Goal: Transaction & Acquisition: Book appointment/travel/reservation

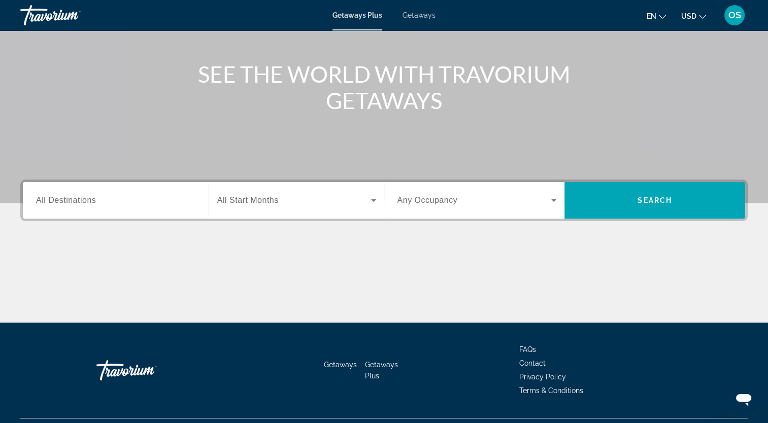
click at [148, 189] on div "Search widget" at bounding box center [115, 200] width 159 height 29
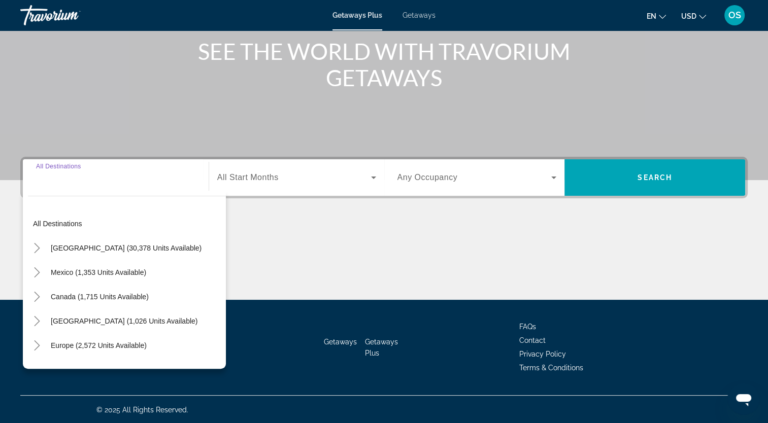
scroll to position [125, 0]
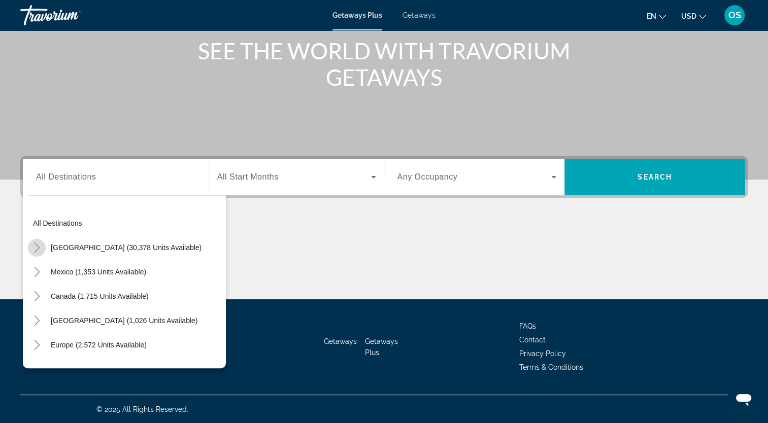
click at [41, 247] on icon "Toggle United States (30,378 units available)" at bounding box center [37, 248] width 10 height 10
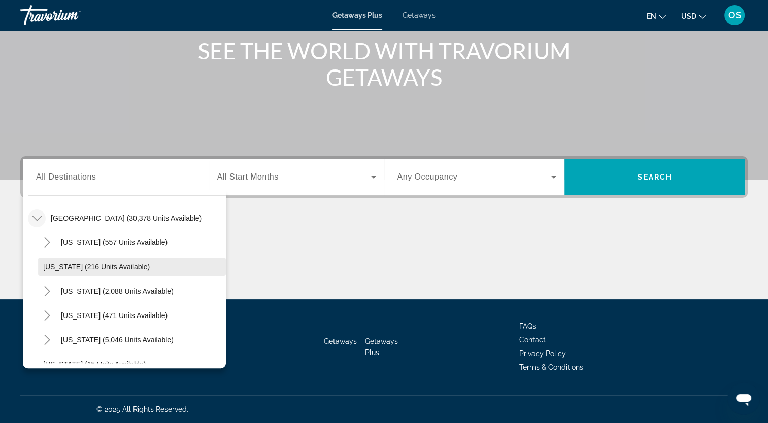
scroll to position [80, 0]
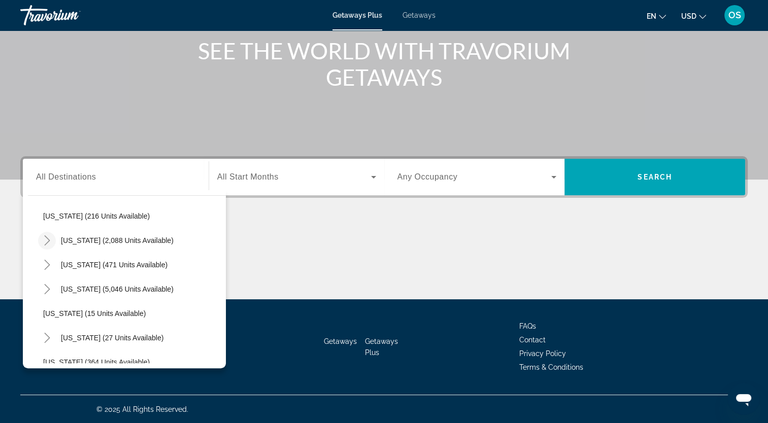
click at [51, 241] on icon "Toggle California (2,088 units available)" at bounding box center [47, 241] width 10 height 10
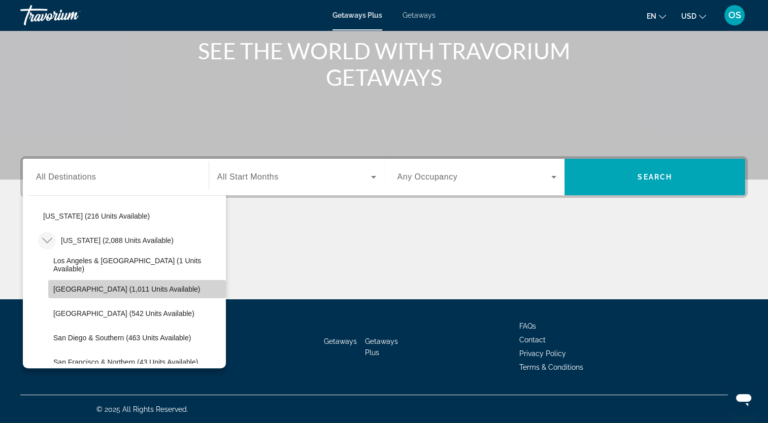
click at [146, 289] on span "Lake Tahoe (1,011 units available)" at bounding box center [126, 289] width 147 height 8
type input "**********"
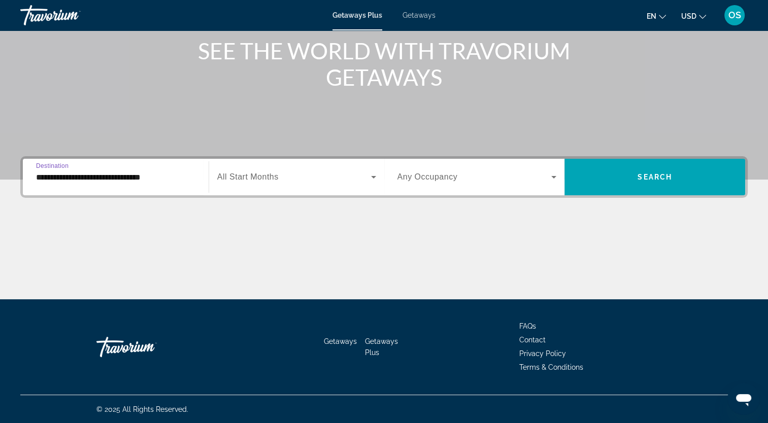
click at [375, 180] on icon "Search widget" at bounding box center [374, 177] width 12 height 12
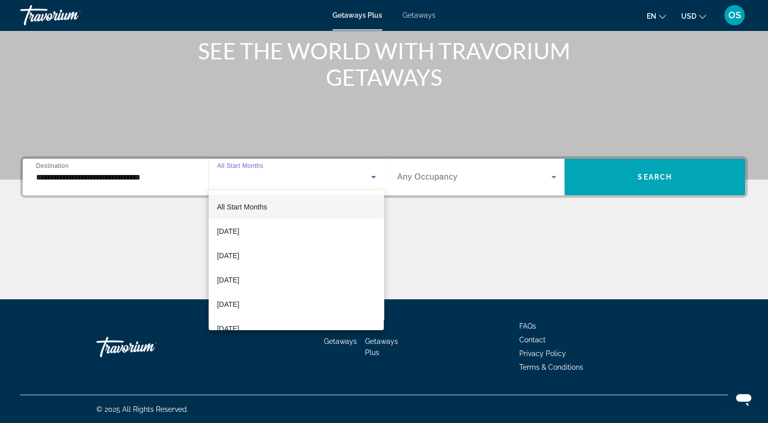
click at [531, 241] on div at bounding box center [384, 211] width 768 height 423
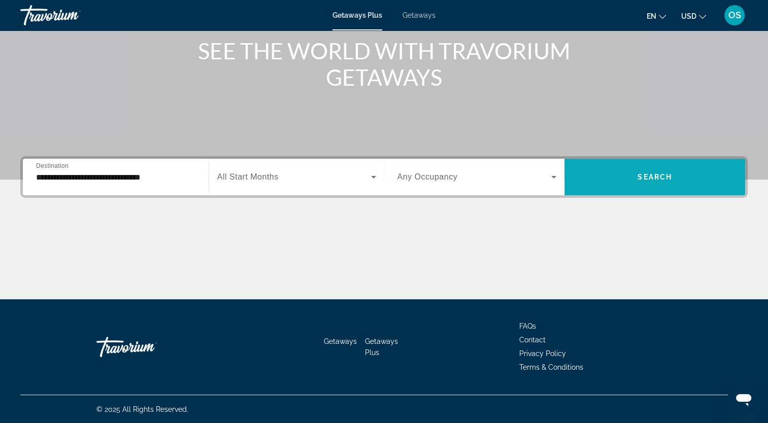
click at [641, 176] on span "Search" at bounding box center [655, 177] width 35 height 8
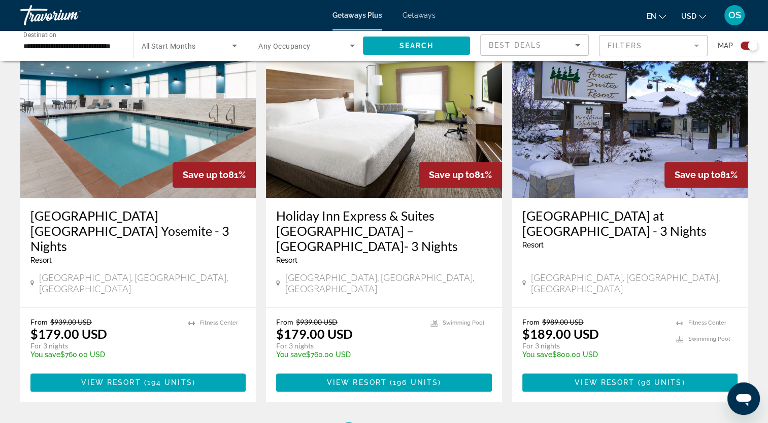
scroll to position [1523, 0]
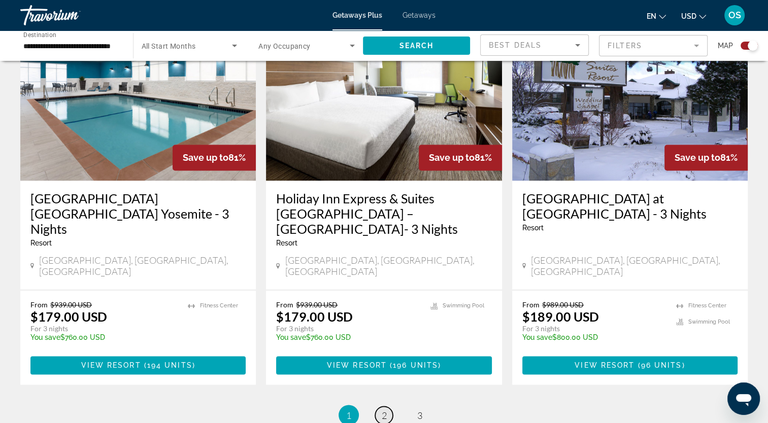
click at [388, 407] on link "page 2" at bounding box center [384, 416] width 18 height 18
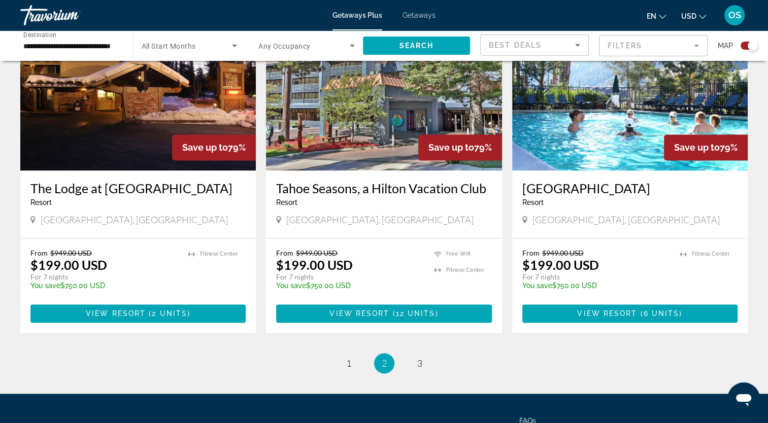
scroll to position [1523, 0]
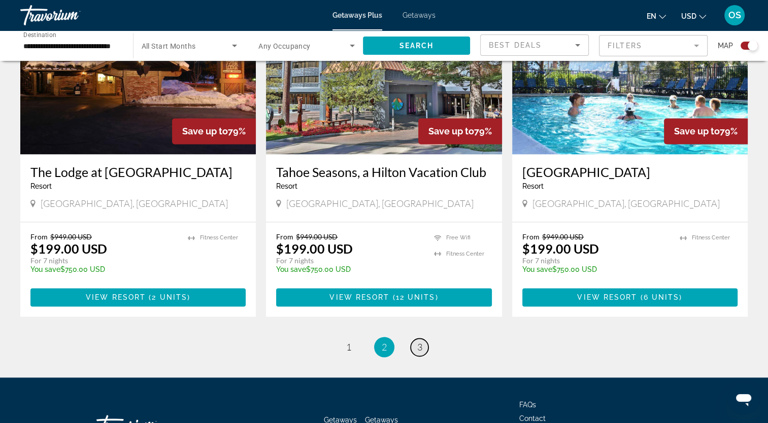
click at [417, 339] on link "page 3" at bounding box center [420, 348] width 18 height 18
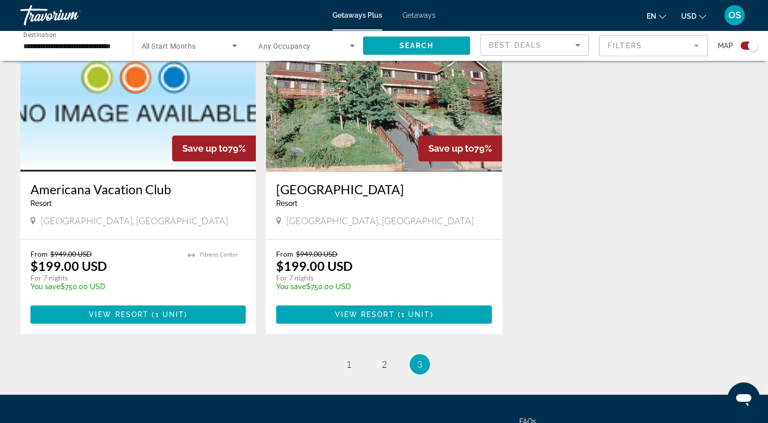
scroll to position [843, 0]
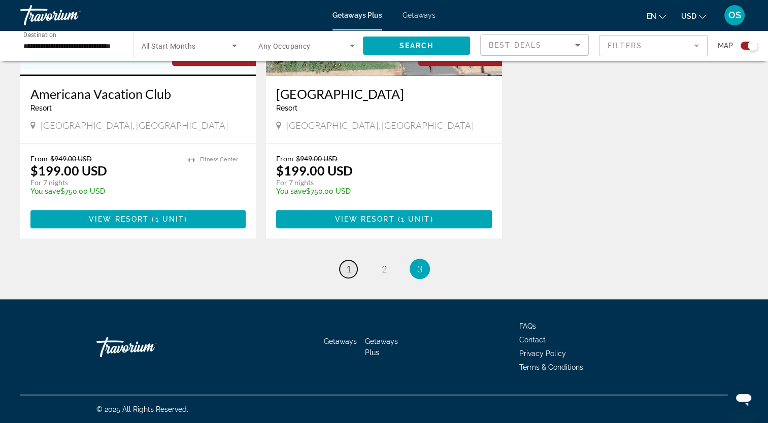
click at [350, 272] on span "1" at bounding box center [348, 269] width 5 height 11
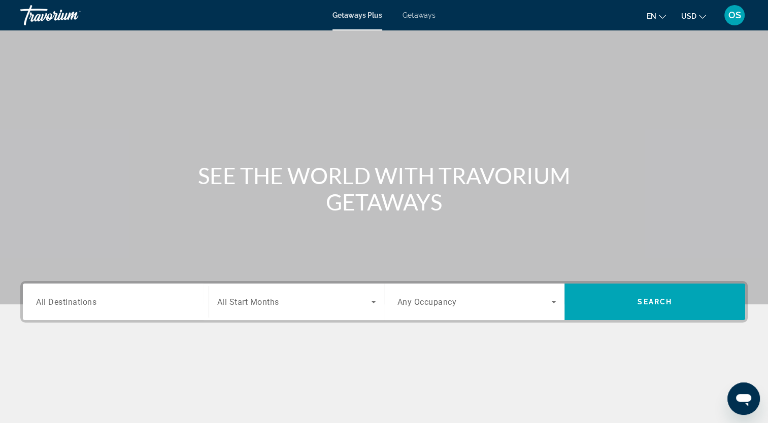
click at [179, 292] on div "Search widget" at bounding box center [115, 302] width 159 height 29
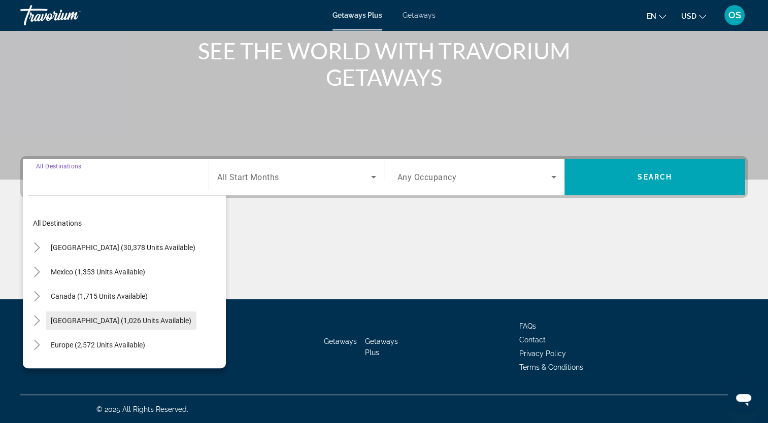
scroll to position [51, 0]
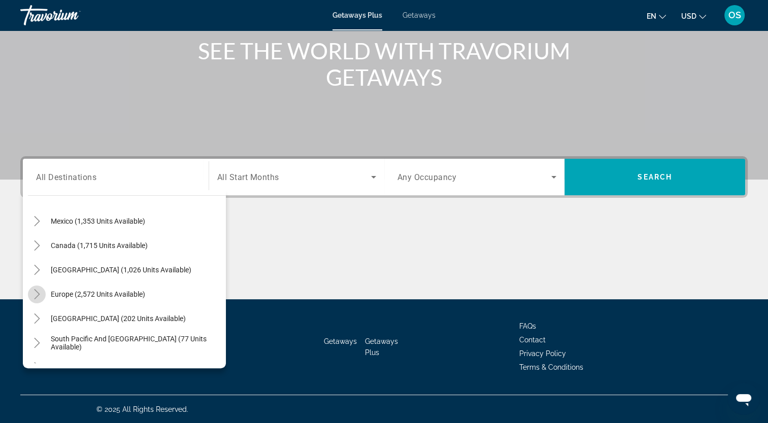
click at [37, 291] on icon "Toggle Europe (2,572 units available)" at bounding box center [37, 294] width 10 height 10
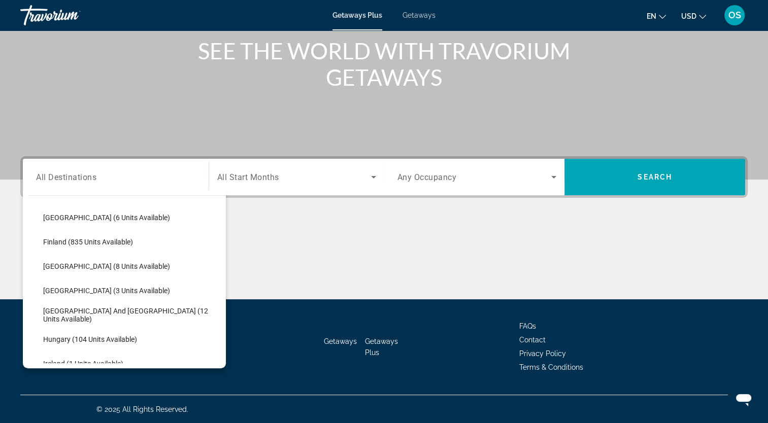
scroll to position [228, 0]
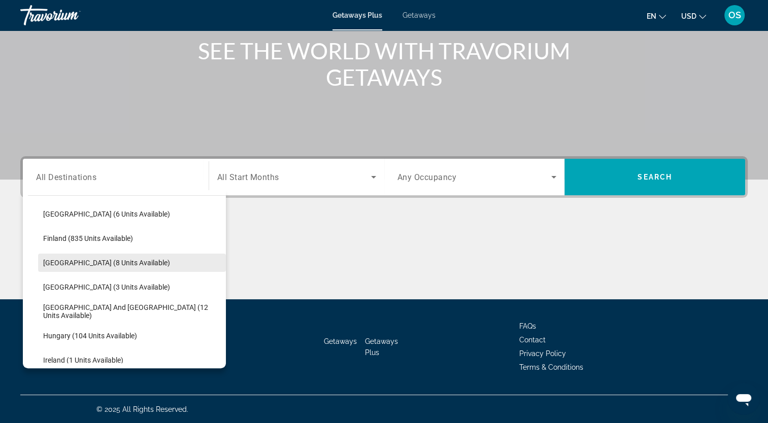
click at [132, 268] on span "Search widget" at bounding box center [132, 263] width 188 height 24
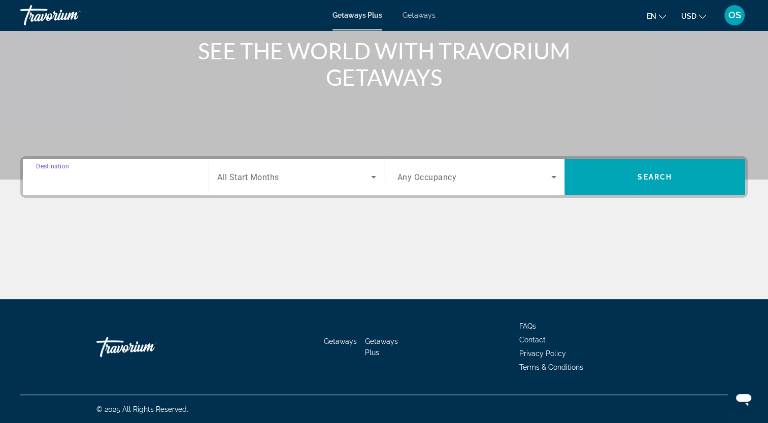
type input "**********"
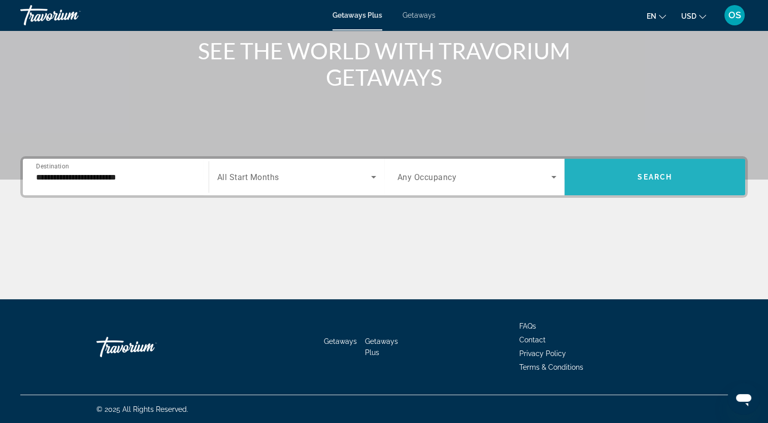
click at [661, 167] on span "Search widget" at bounding box center [655, 177] width 181 height 24
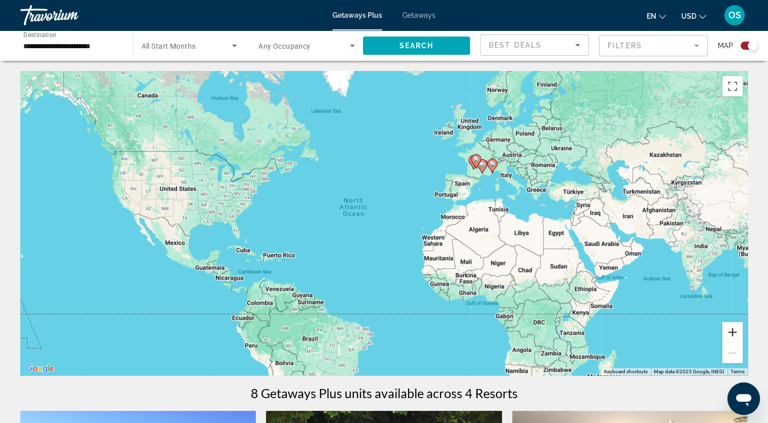
click at [731, 331] on button "Zoom in" at bounding box center [733, 332] width 20 height 20
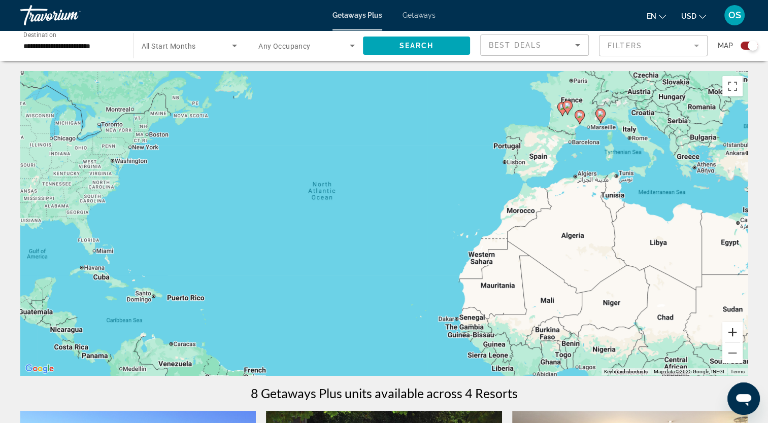
click at [731, 331] on button "Zoom in" at bounding box center [733, 332] width 20 height 20
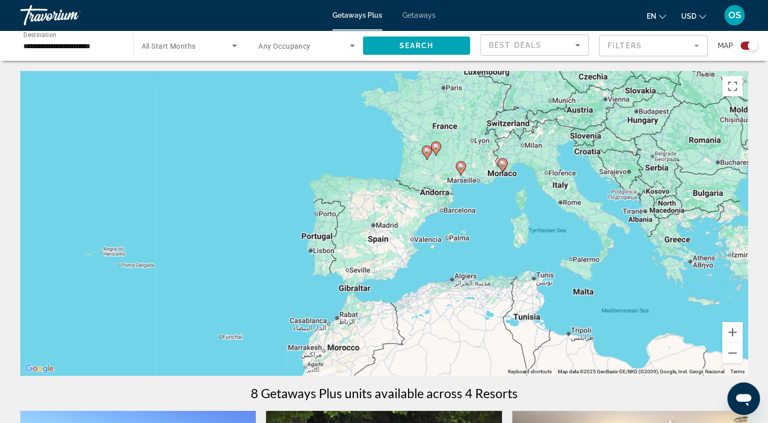
drag, startPoint x: 655, startPoint y: 151, endPoint x: 338, endPoint y: 302, distance: 350.5
click at [338, 302] on div "To activate drag with keyboard, press Alt + Enter. Once in keyboard drag state,…" at bounding box center [384, 223] width 728 height 305
click at [737, 332] on button "Zoom in" at bounding box center [733, 332] width 20 height 20
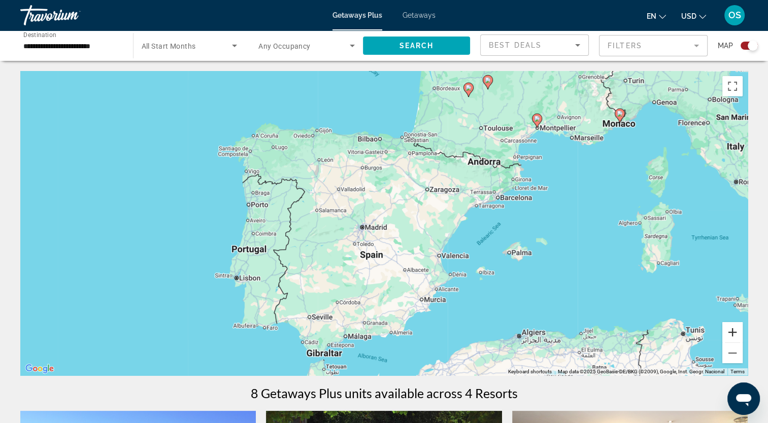
click at [737, 332] on button "Zoom in" at bounding box center [733, 332] width 20 height 20
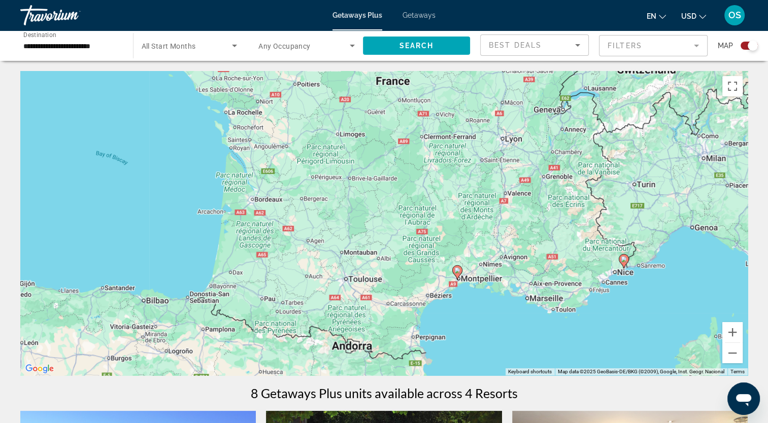
drag, startPoint x: 681, startPoint y: 164, endPoint x: 445, endPoint y: 415, distance: 344.5
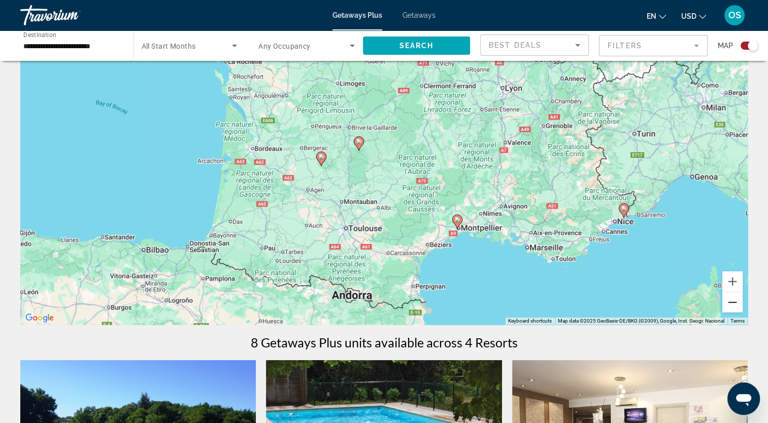
click at [735, 303] on button "Zoom out" at bounding box center [733, 302] width 20 height 20
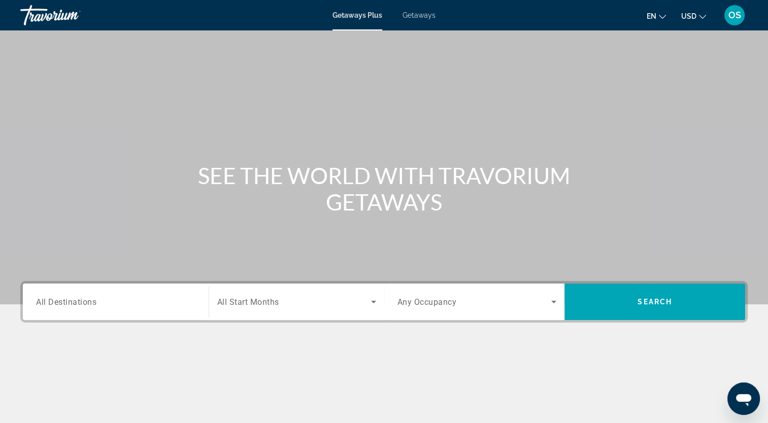
click at [140, 306] on input "Destination All Destinations" at bounding box center [115, 303] width 159 height 12
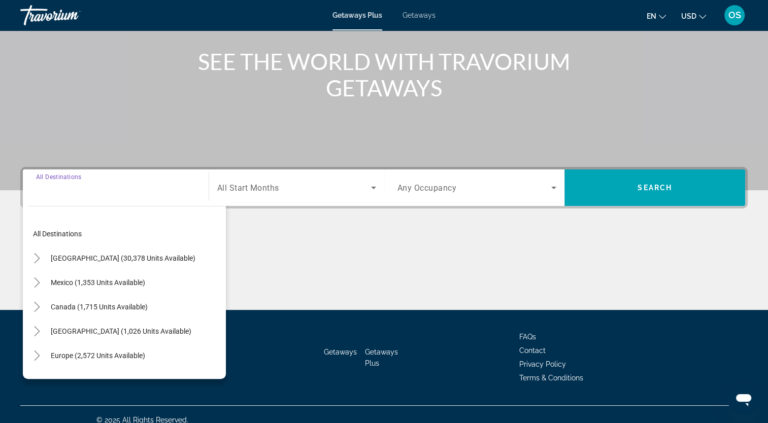
scroll to position [125, 0]
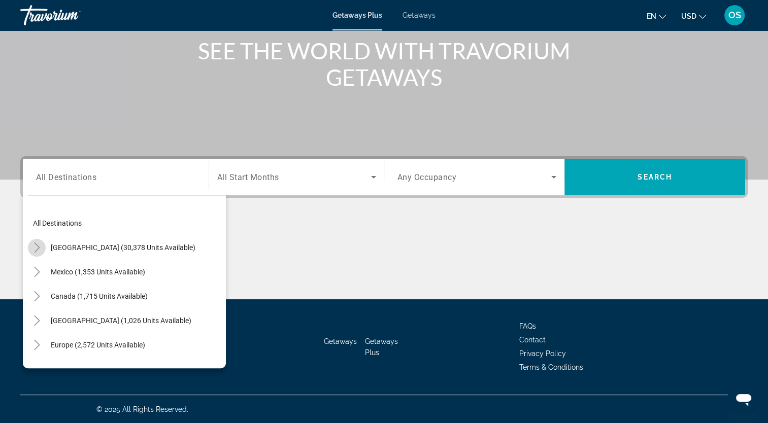
click at [39, 251] on icon "Toggle United States (30,378 units available)" at bounding box center [37, 248] width 10 height 10
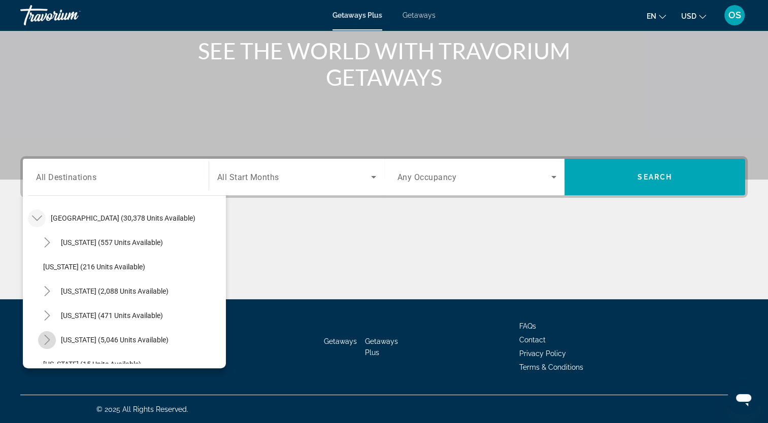
click at [49, 340] on icon "Toggle Florida (5,046 units available)" at bounding box center [47, 340] width 6 height 10
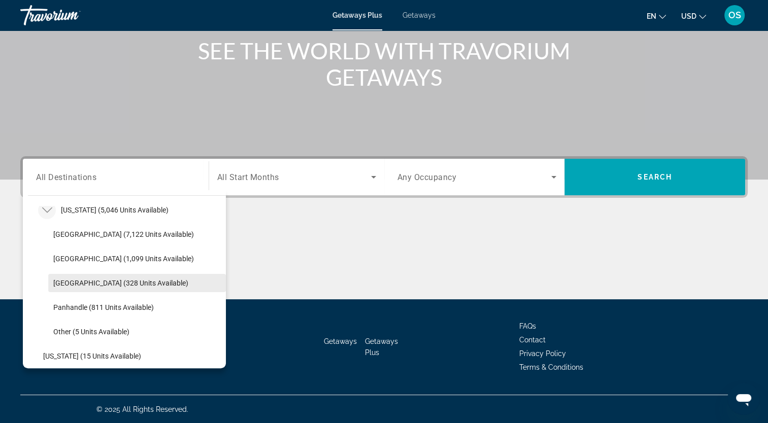
scroll to position [182, 0]
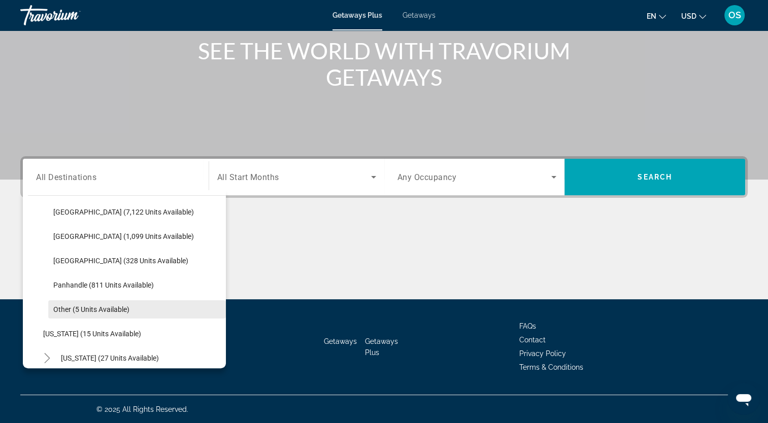
click at [77, 310] on span "Other (5 units available)" at bounding box center [91, 310] width 76 height 8
type input "**********"
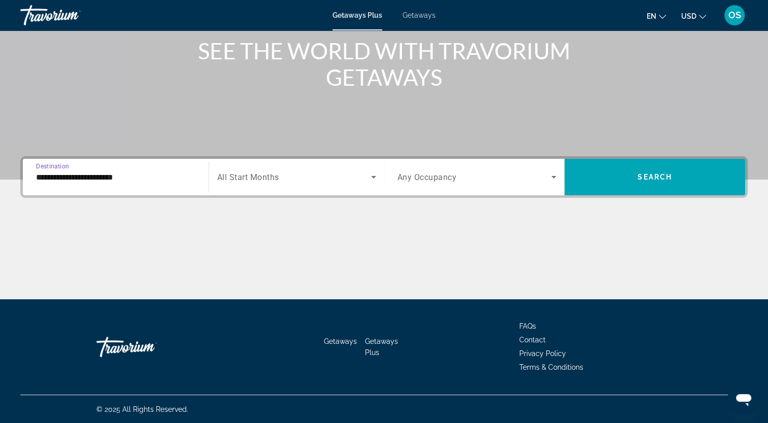
click at [183, 180] on input "**********" at bounding box center [115, 178] width 159 height 12
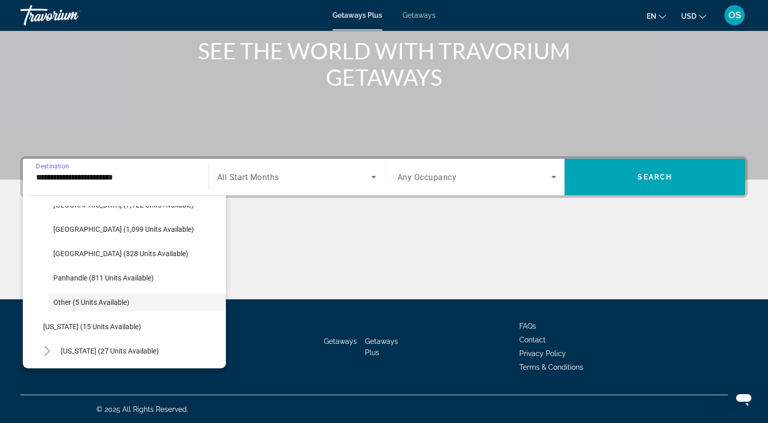
scroll to position [207, 0]
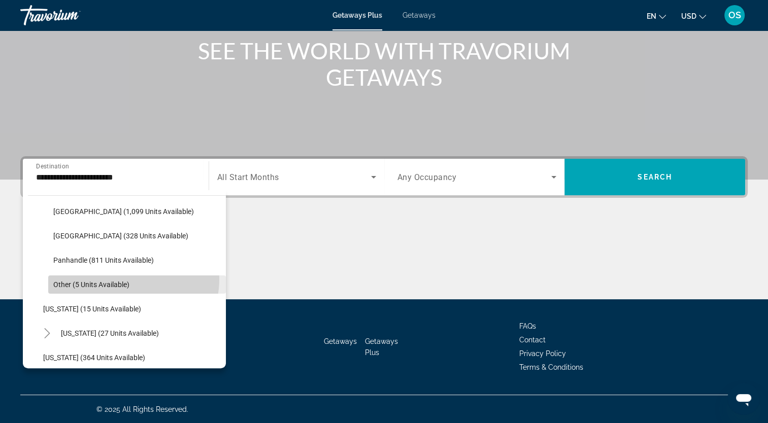
click at [118, 278] on span "Search widget" at bounding box center [137, 285] width 178 height 24
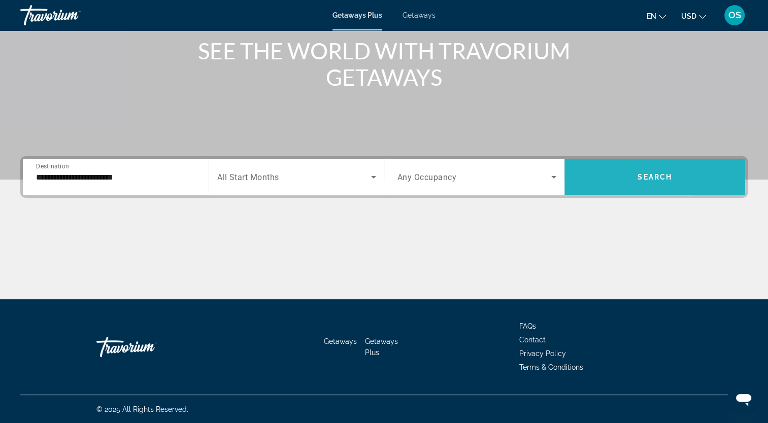
click at [693, 180] on span "Search widget" at bounding box center [655, 177] width 181 height 24
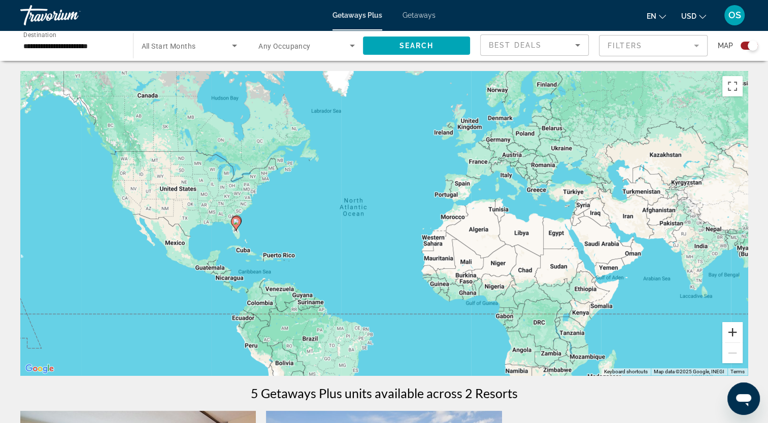
click at [730, 334] on button "Zoom in" at bounding box center [733, 332] width 20 height 20
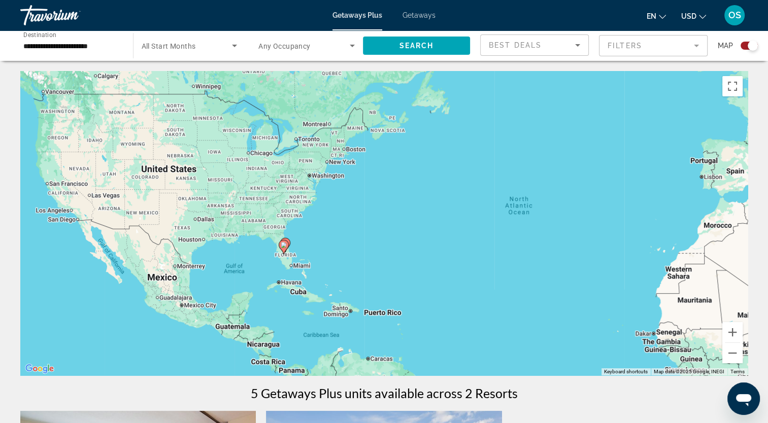
drag, startPoint x: 170, startPoint y: 233, endPoint x: 368, endPoint y: 248, distance: 198.6
click at [368, 248] on div "To activate drag with keyboard, press Alt + Enter. Once in keyboard drag state,…" at bounding box center [384, 223] width 728 height 305
click at [733, 336] on button "Zoom in" at bounding box center [733, 332] width 20 height 20
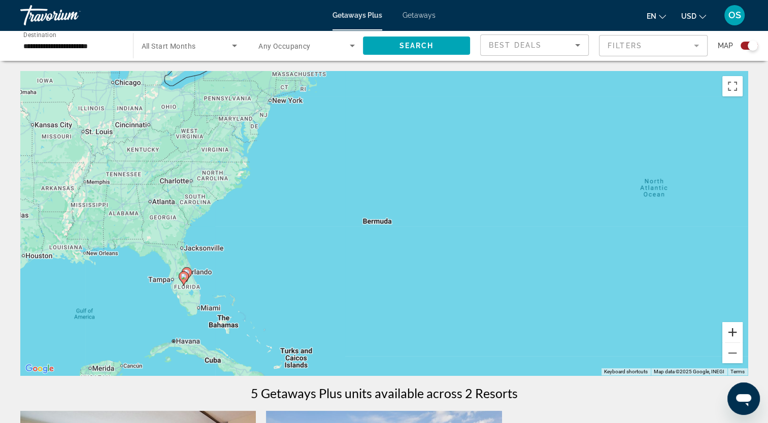
click at [733, 335] on button "Zoom in" at bounding box center [733, 332] width 20 height 20
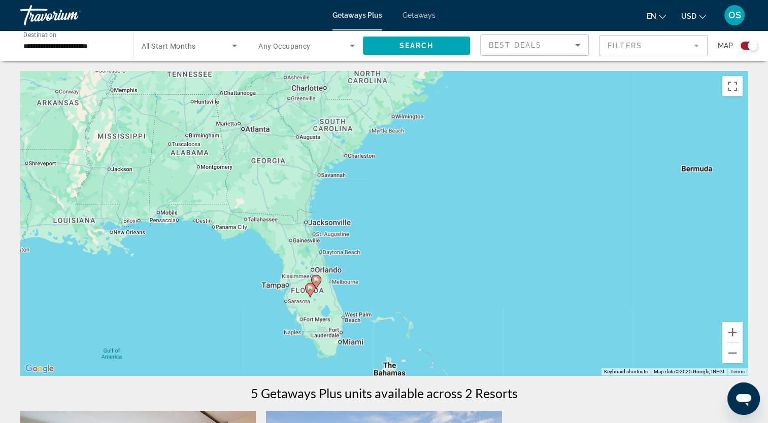
drag, startPoint x: 142, startPoint y: 295, endPoint x: 478, endPoint y: 245, distance: 340.4
click at [475, 244] on div "To activate drag with keyboard, press Alt + Enter. Once in keyboard drag state,…" at bounding box center [384, 223] width 728 height 305
click at [739, 328] on button "Zoom in" at bounding box center [733, 332] width 20 height 20
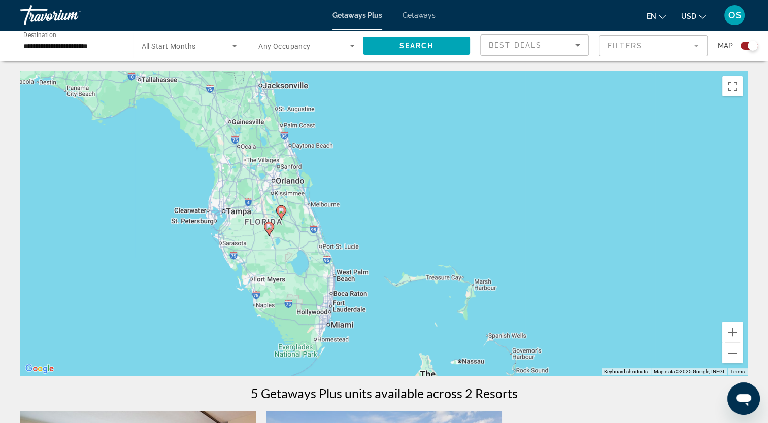
drag, startPoint x: 406, startPoint y: 305, endPoint x: 437, endPoint y: 164, distance: 144.4
click at [437, 164] on div "To activate drag with keyboard, press Alt + Enter. Once in keyboard drag state,…" at bounding box center [384, 223] width 728 height 305
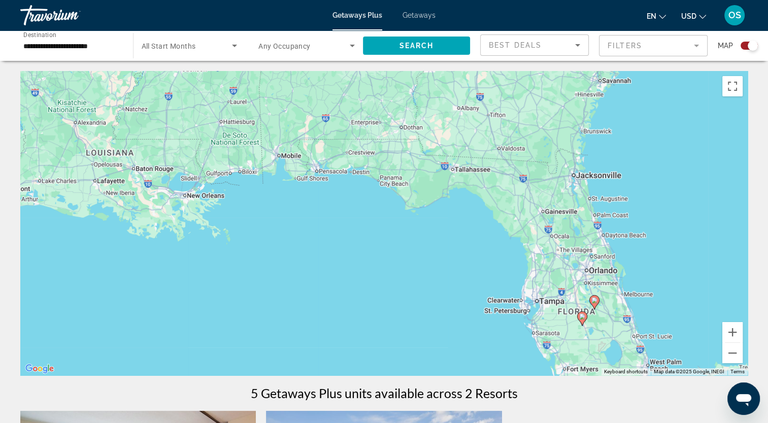
drag, startPoint x: 353, startPoint y: 175, endPoint x: 677, endPoint y: 268, distance: 337.2
click at [677, 268] on div "To activate drag with keyboard, press Alt + Enter. Once in keyboard drag state,…" at bounding box center [384, 223] width 728 height 305
click at [732, 330] on button "Zoom in" at bounding box center [733, 332] width 20 height 20
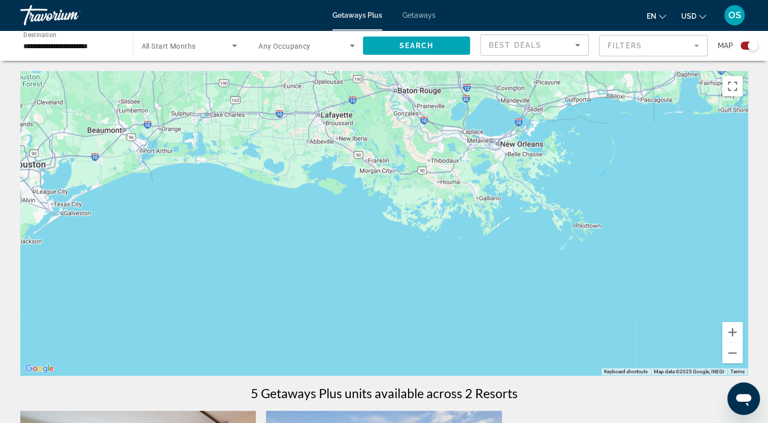
drag, startPoint x: 261, startPoint y: 218, endPoint x: 776, endPoint y: 195, distance: 515.9
click at [768, 195] on html "**********" at bounding box center [384, 211] width 768 height 423
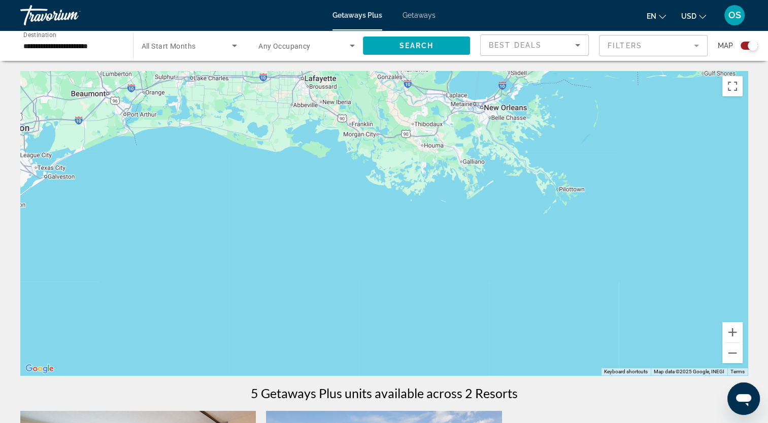
drag, startPoint x: 276, startPoint y: 276, endPoint x: 264, endPoint y: 239, distance: 39.3
click at [264, 239] on div "Main content" at bounding box center [384, 223] width 728 height 305
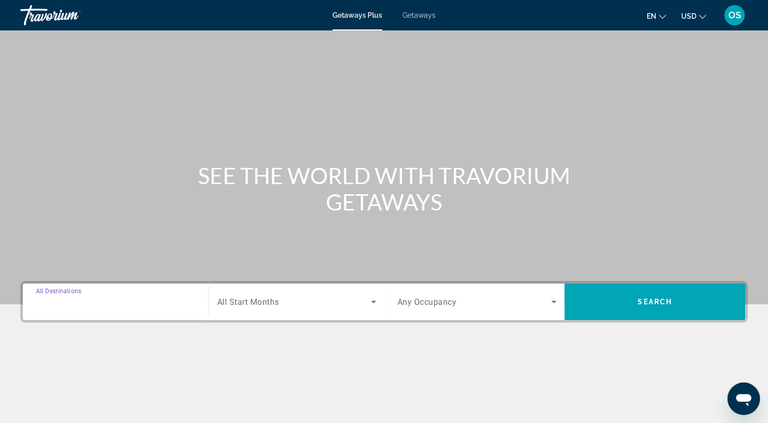
click at [143, 301] on input "Destination All Destinations" at bounding box center [115, 303] width 159 height 12
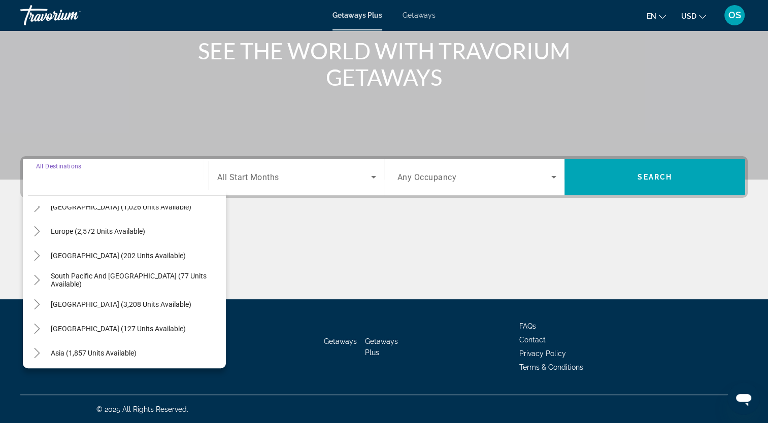
scroll to position [165, 0]
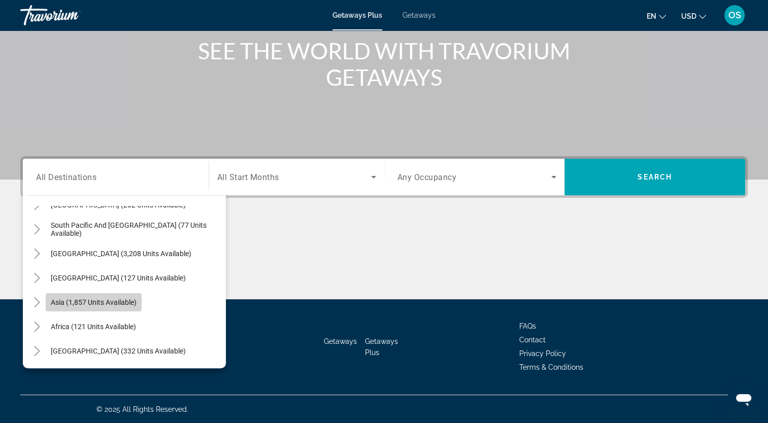
click at [71, 299] on span "Asia (1,857 units available)" at bounding box center [94, 303] width 86 height 8
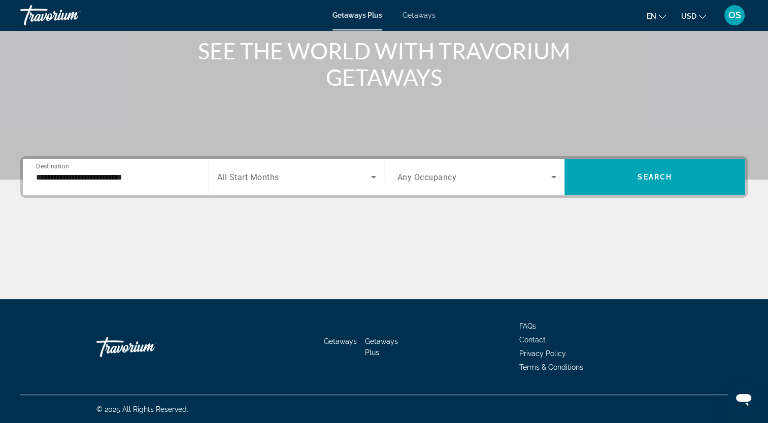
click at [160, 184] on div "**********" at bounding box center [115, 177] width 159 height 29
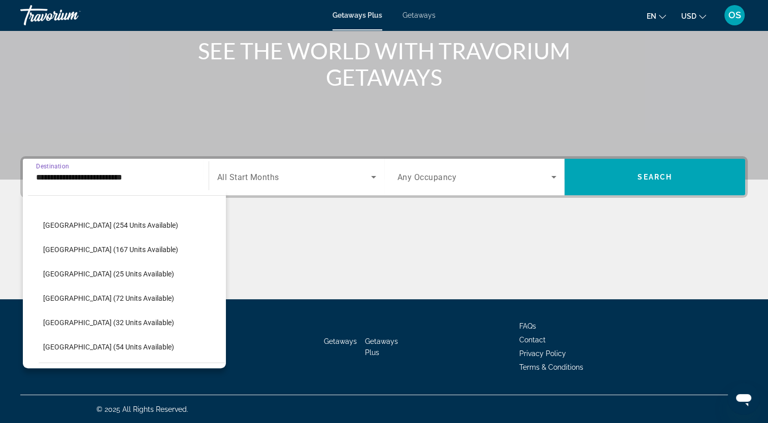
scroll to position [382, 0]
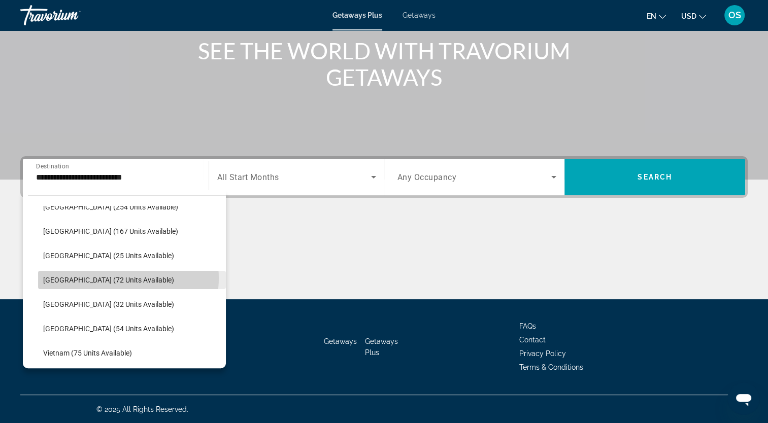
click at [120, 278] on span "Philippines (72 units available)" at bounding box center [108, 280] width 131 height 8
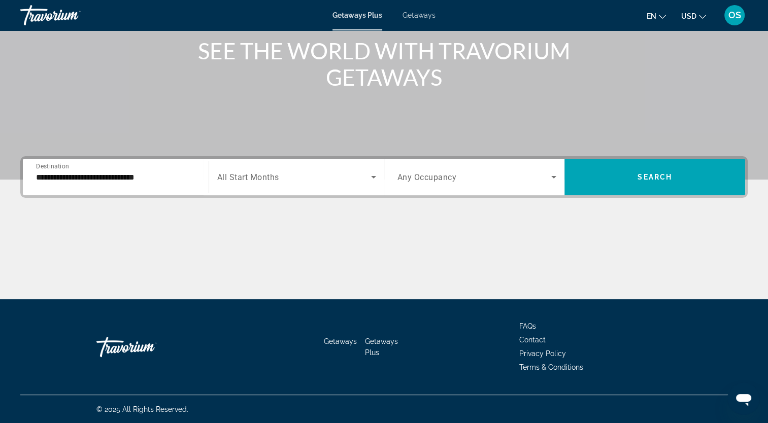
click at [158, 170] on div "**********" at bounding box center [115, 177] width 159 height 29
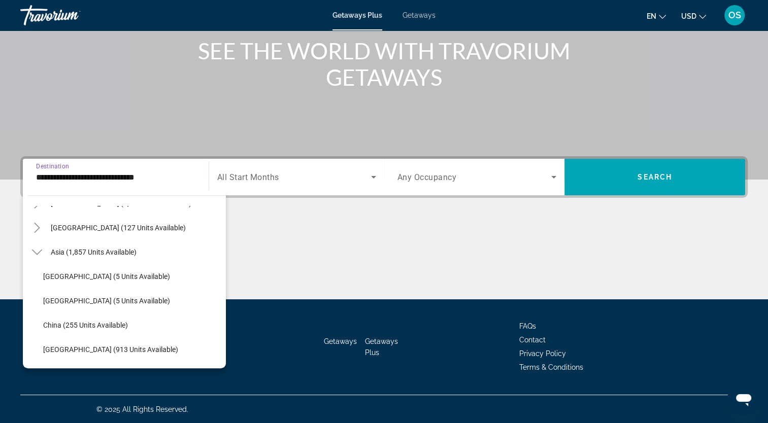
scroll to position [174, 0]
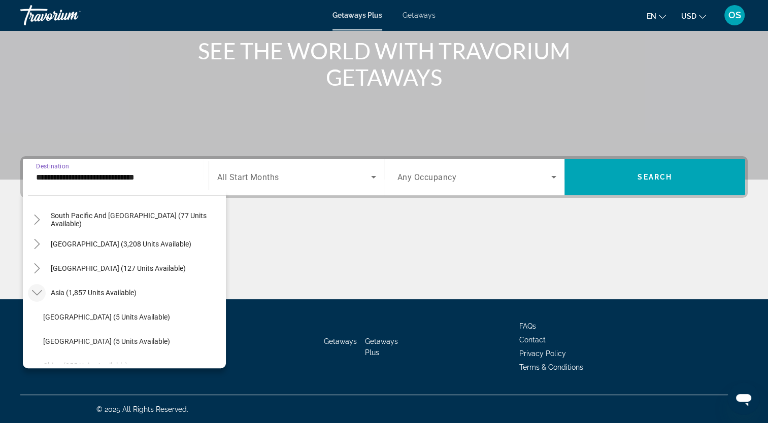
click at [41, 292] on icon "Toggle Asia (1,857 units available)" at bounding box center [37, 293] width 10 height 10
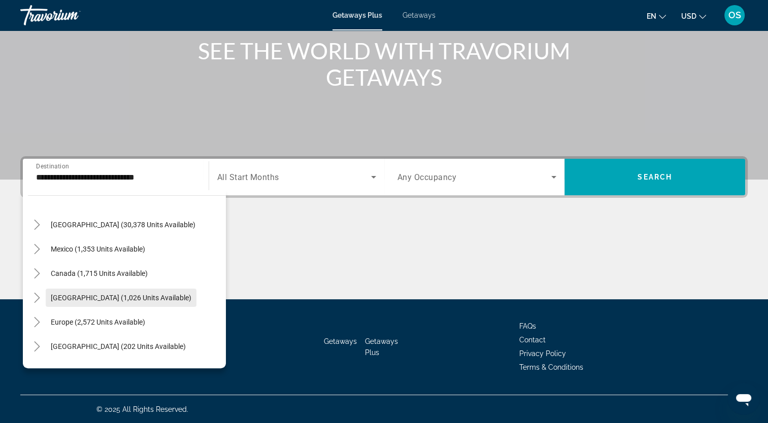
scroll to position [0, 0]
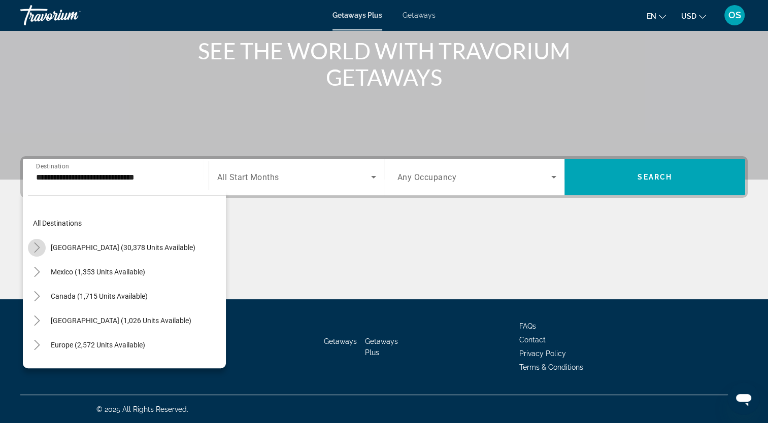
click at [39, 252] on icon "Toggle United States (30,378 units available)" at bounding box center [37, 248] width 10 height 10
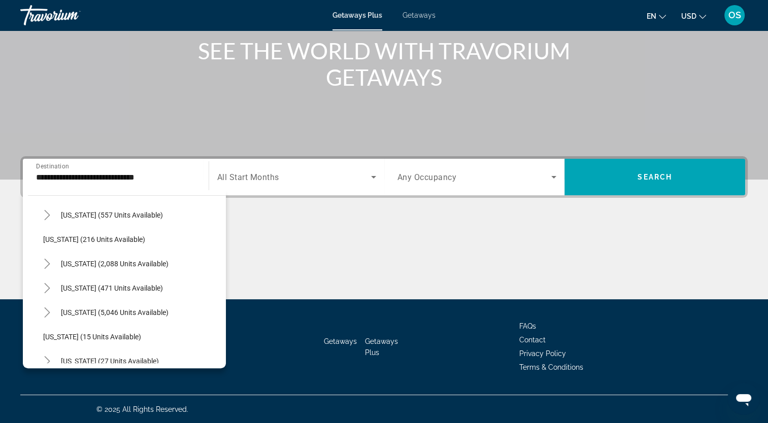
scroll to position [80, 0]
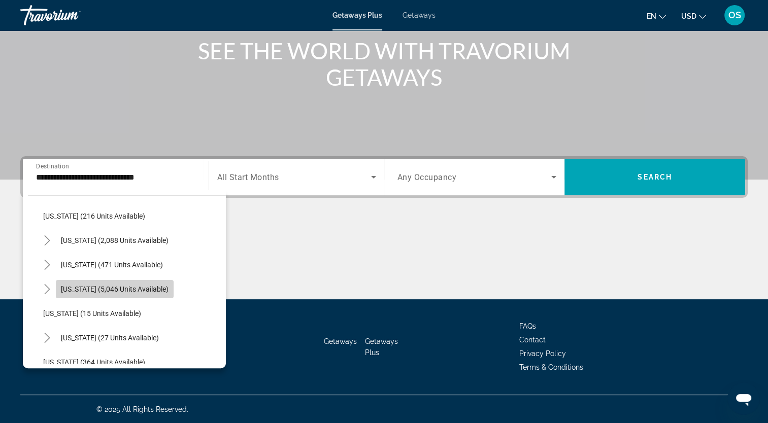
click at [157, 291] on span "Search widget" at bounding box center [115, 289] width 118 height 24
type input "**********"
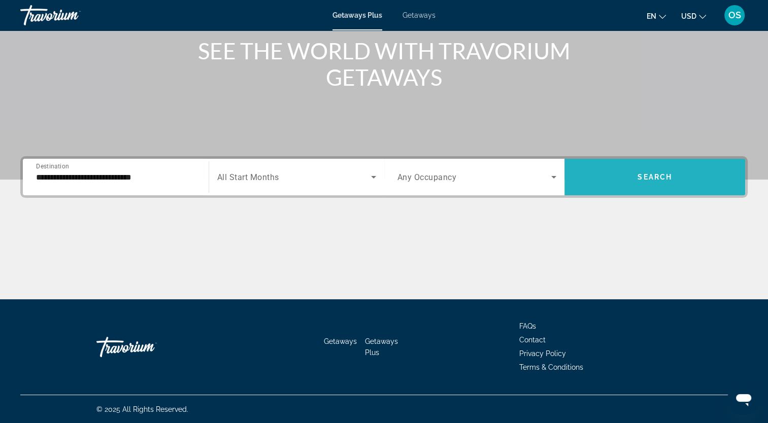
click at [682, 176] on span "Search widget" at bounding box center [655, 177] width 181 height 24
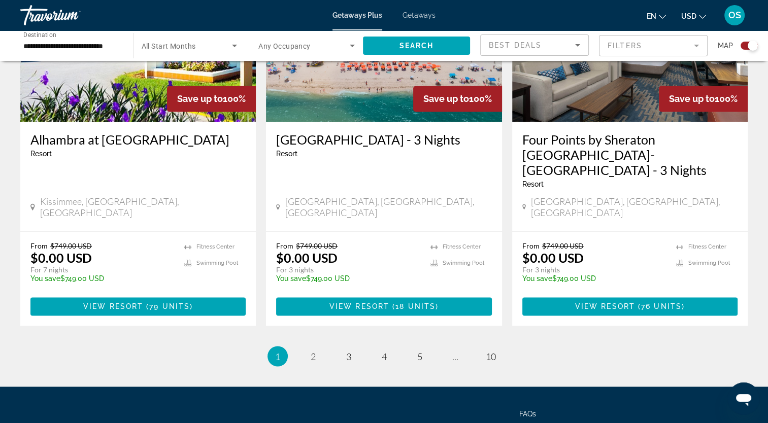
scroll to position [1609, 0]
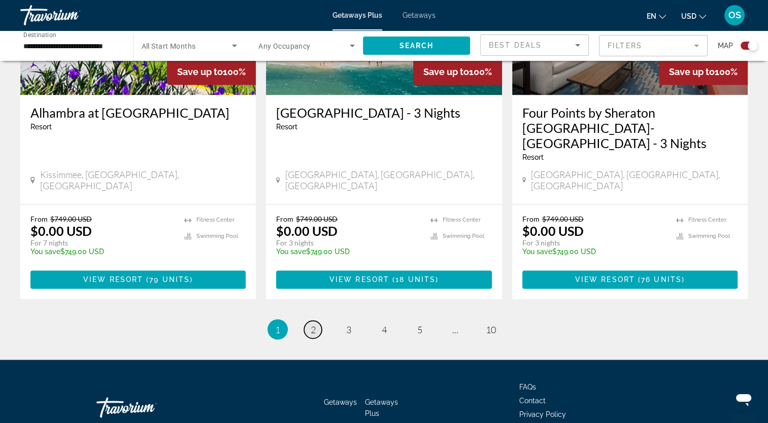
click at [317, 321] on link "page 2" at bounding box center [313, 330] width 18 height 18
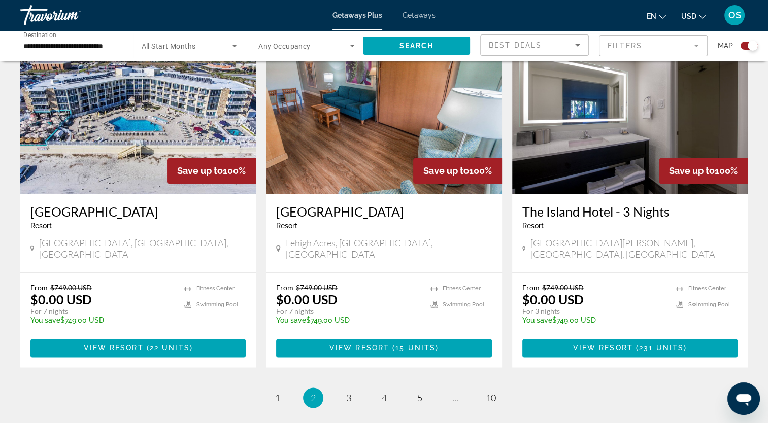
scroll to position [1574, 0]
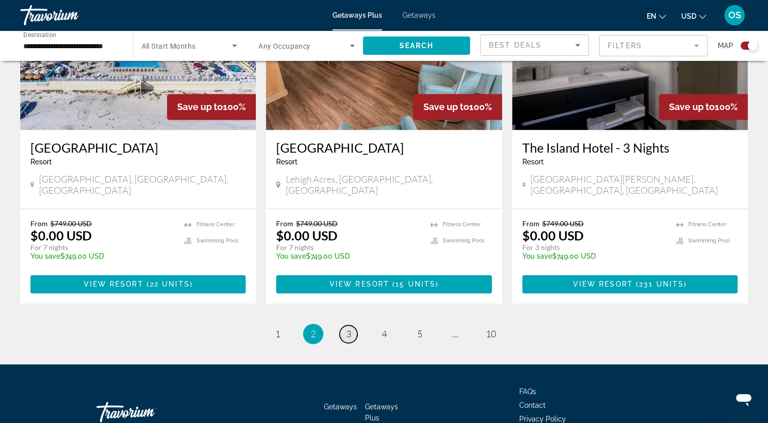
click at [355, 325] on link "page 3" at bounding box center [349, 334] width 18 height 18
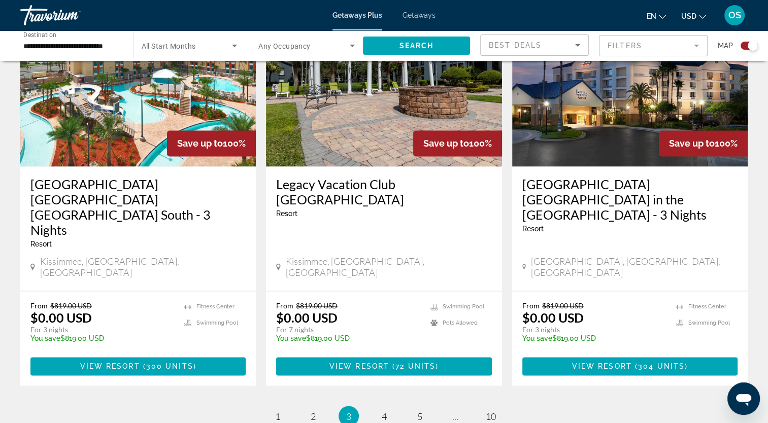
scroll to position [1539, 0]
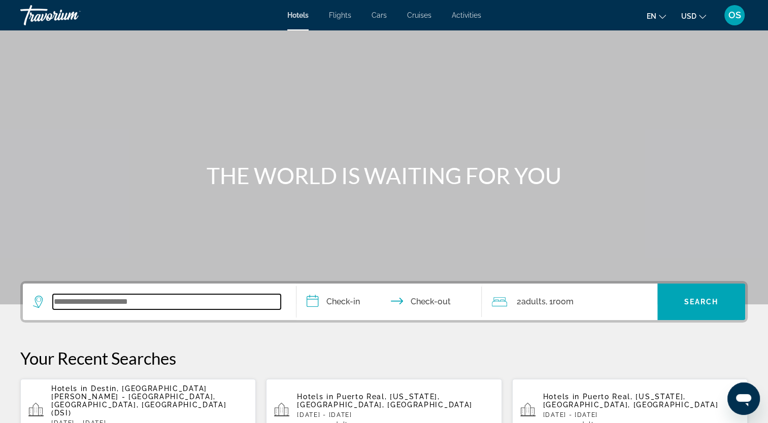
click at [87, 302] on input "Search widget" at bounding box center [167, 302] width 228 height 15
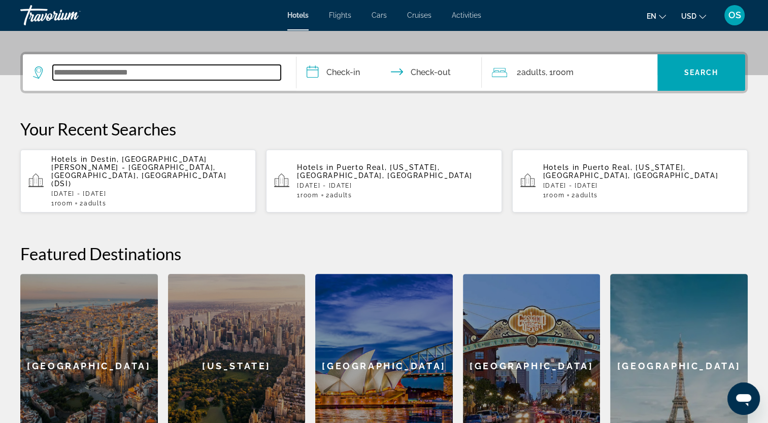
scroll to position [248, 0]
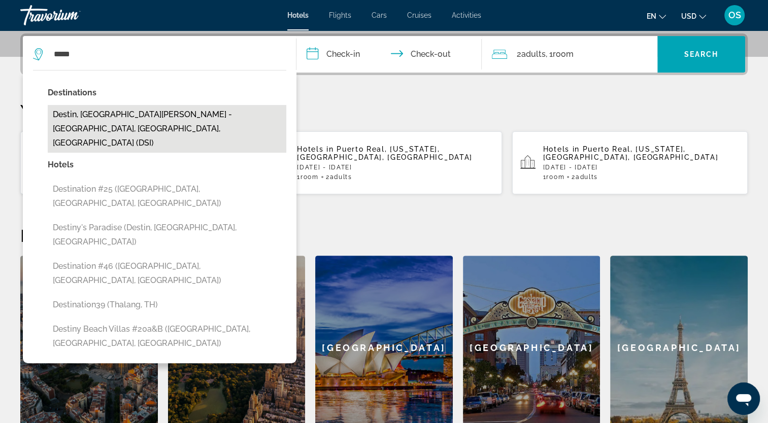
click at [132, 112] on button "Destin, [GEOGRAPHIC_DATA][PERSON_NAME] - [GEOGRAPHIC_DATA], [GEOGRAPHIC_DATA], …" at bounding box center [167, 129] width 239 height 48
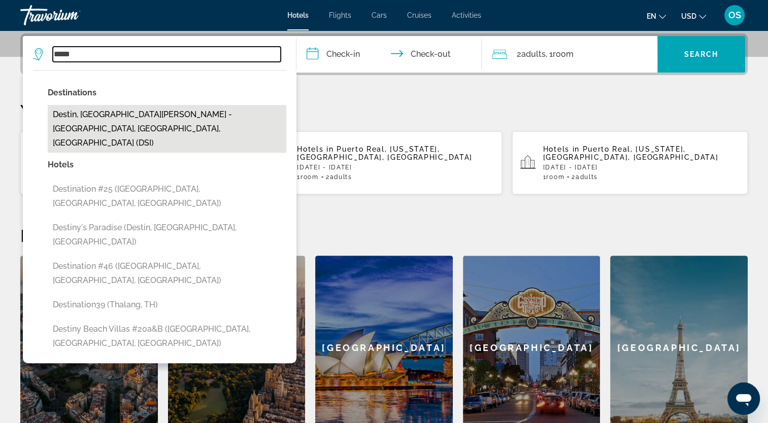
type input "**********"
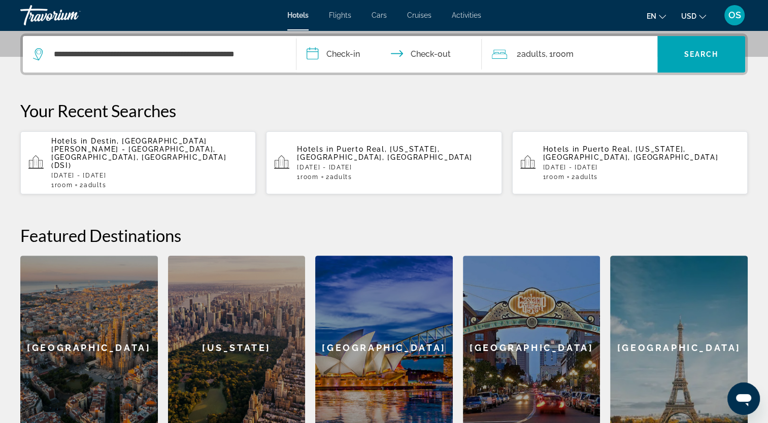
click at [361, 49] on input "**********" at bounding box center [392, 56] width 190 height 40
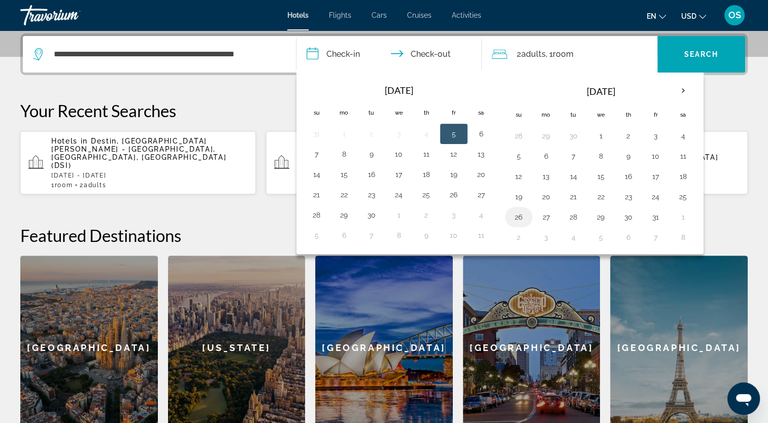
click at [511, 211] on button "26" at bounding box center [519, 217] width 16 height 14
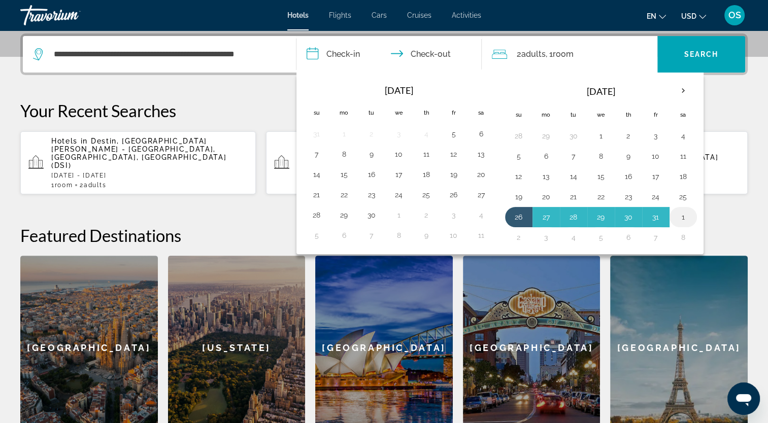
click at [687, 216] on button "1" at bounding box center [683, 217] width 16 height 14
type input "**********"
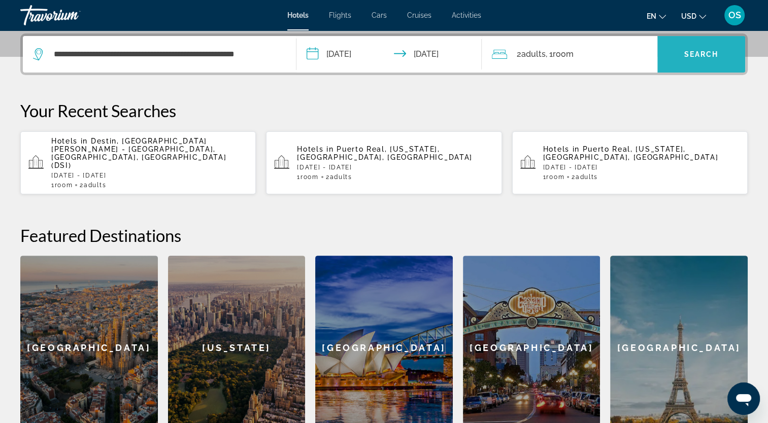
click at [682, 61] on span "Search widget" at bounding box center [702, 54] width 88 height 24
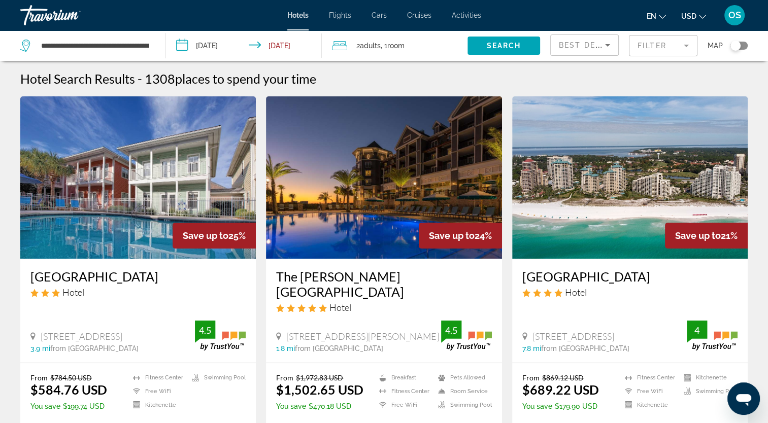
click at [689, 44] on mat-form-field "Filter" at bounding box center [663, 45] width 69 height 21
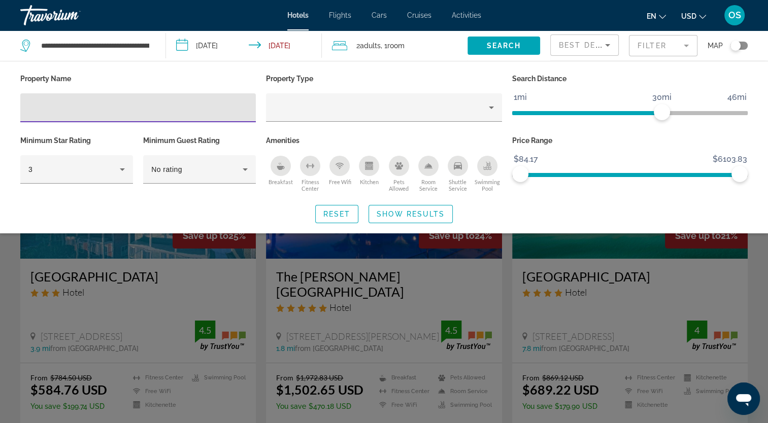
click at [433, 78] on p "Property Type" at bounding box center [384, 79] width 236 height 14
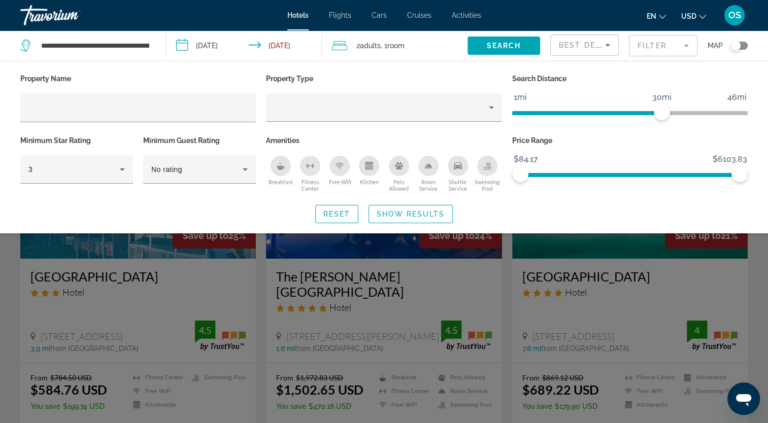
click at [701, 214] on div "Reset Show Results" at bounding box center [384, 214] width 728 height 18
click at [606, 46] on icon "Sort by" at bounding box center [608, 45] width 12 height 12
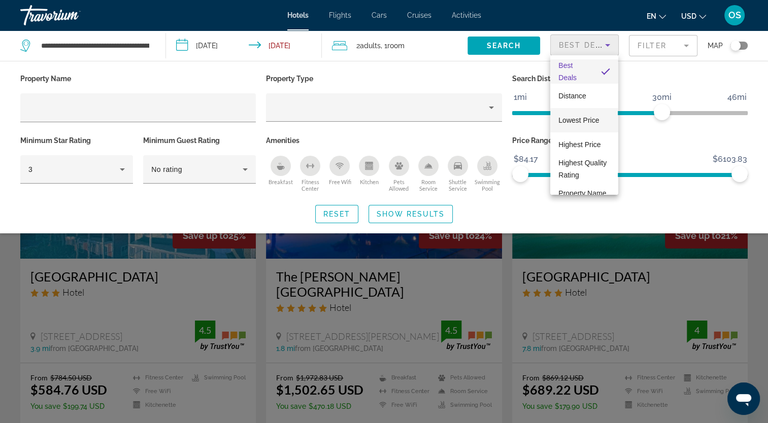
click at [597, 122] on span "Lowest Price" at bounding box center [579, 120] width 41 height 8
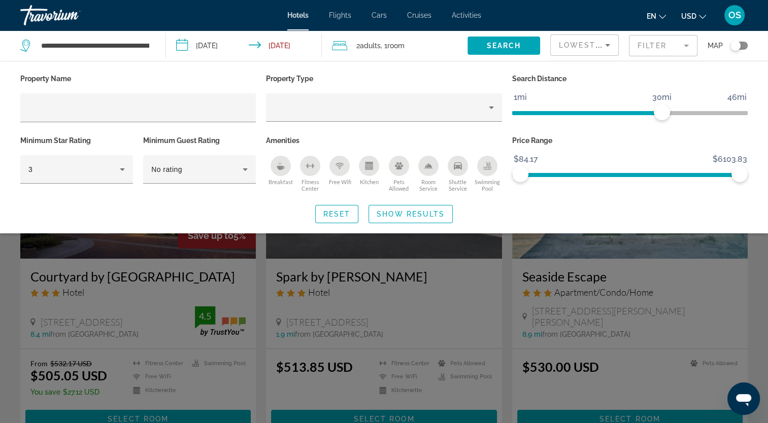
click at [467, 255] on div "Search widget" at bounding box center [384, 287] width 768 height 271
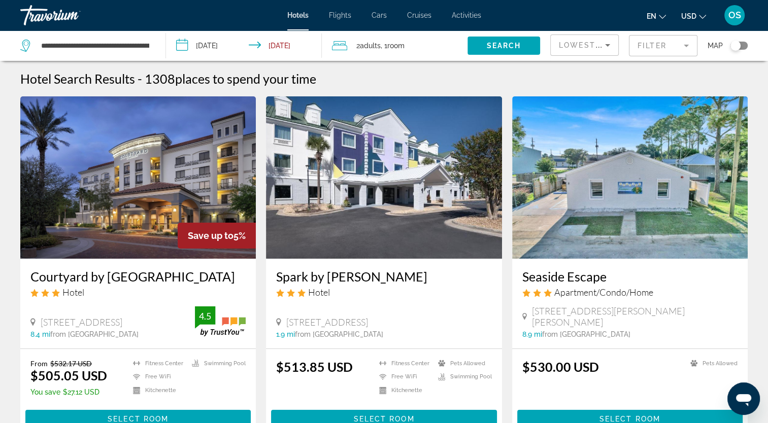
click at [221, 127] on img "Main content" at bounding box center [138, 177] width 236 height 162
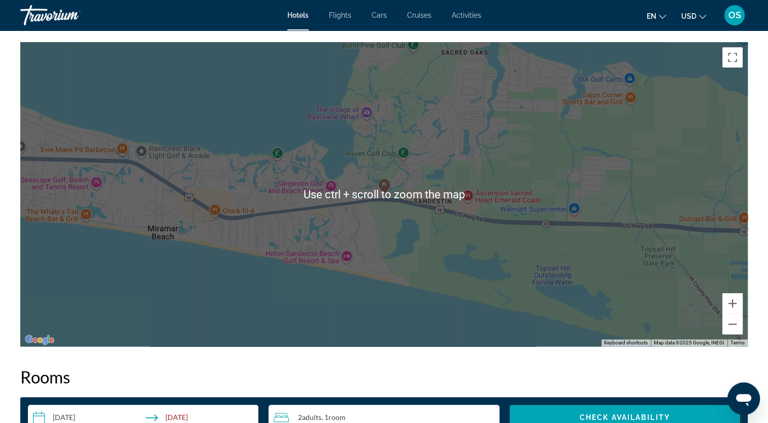
scroll to position [914, 0]
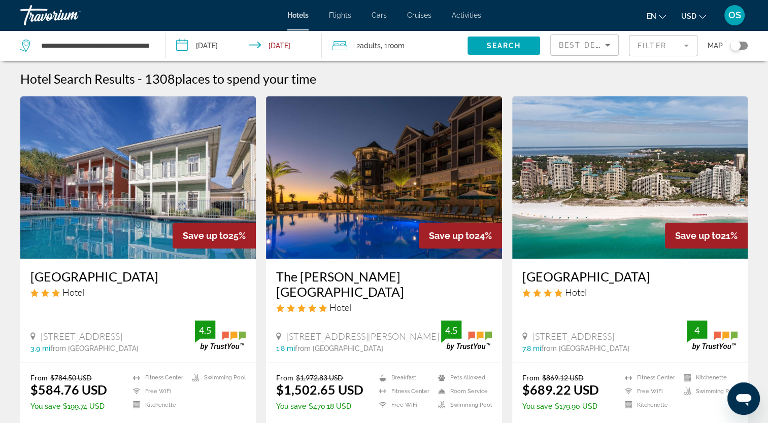
click at [179, 186] on img "Main content" at bounding box center [138, 177] width 236 height 162
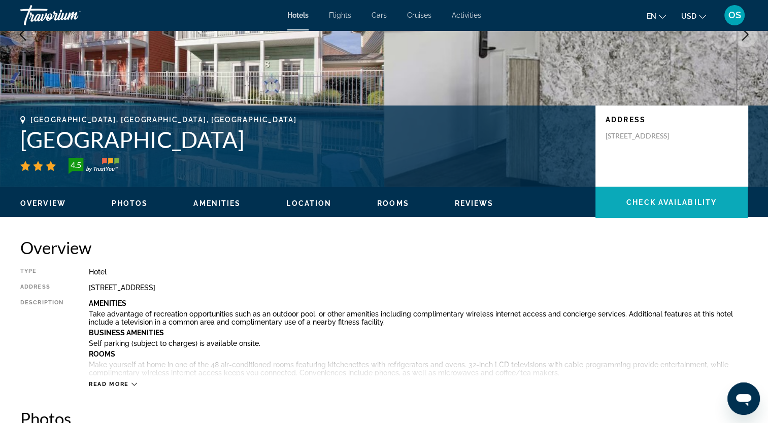
scroll to position [152, 0]
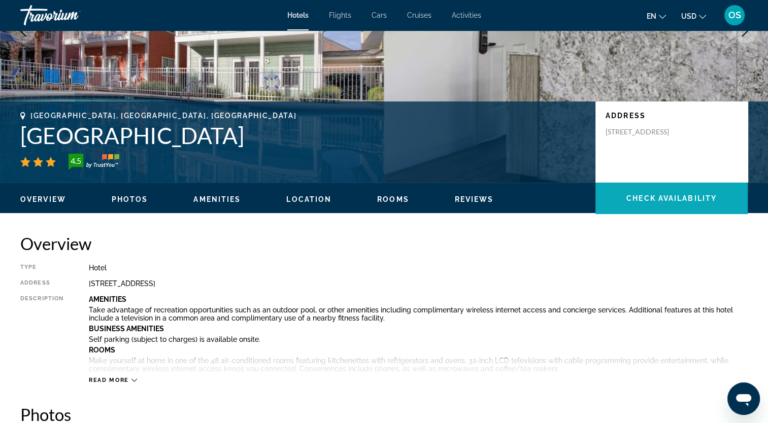
click at [673, 193] on span "Main content" at bounding box center [672, 198] width 152 height 24
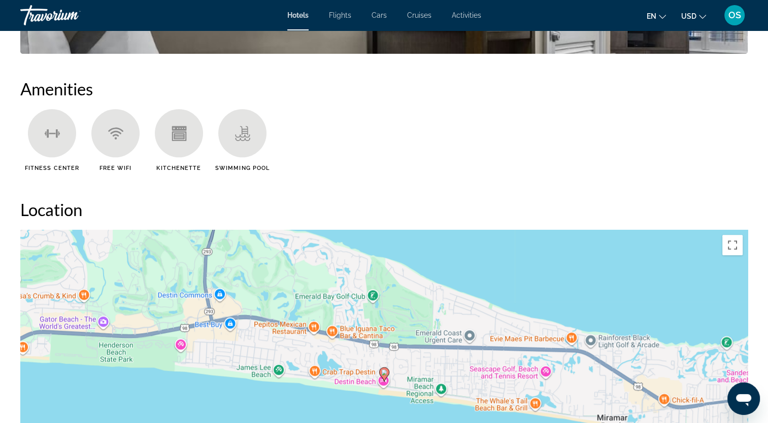
scroll to position [914, 0]
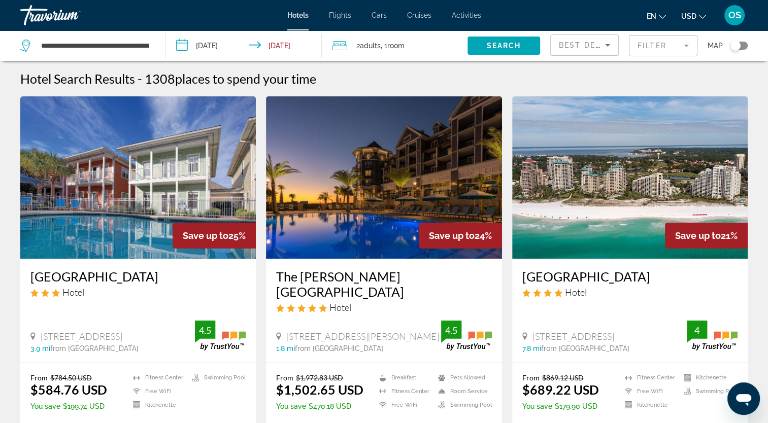
click at [699, 153] on img "Main content" at bounding box center [630, 177] width 236 height 162
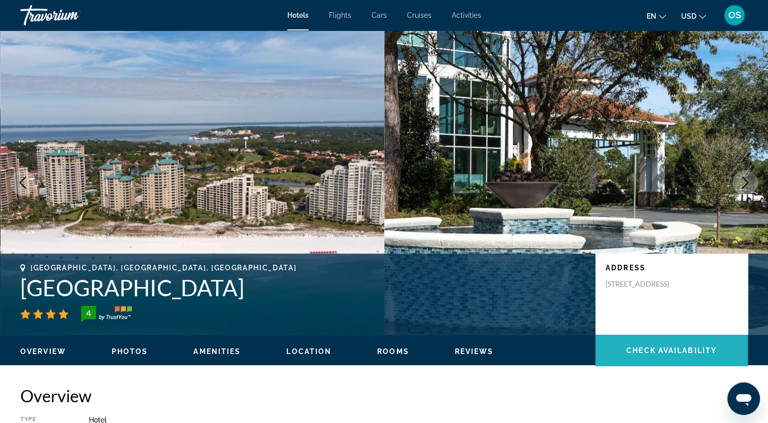
click at [667, 346] on span "Main content" at bounding box center [672, 351] width 152 height 24
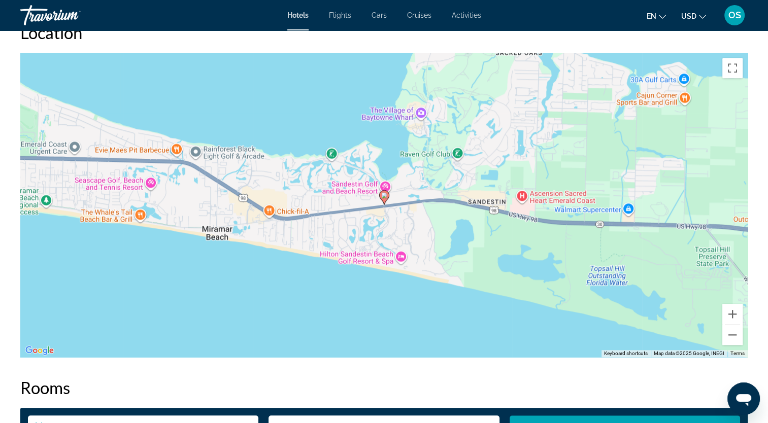
scroll to position [794, 0]
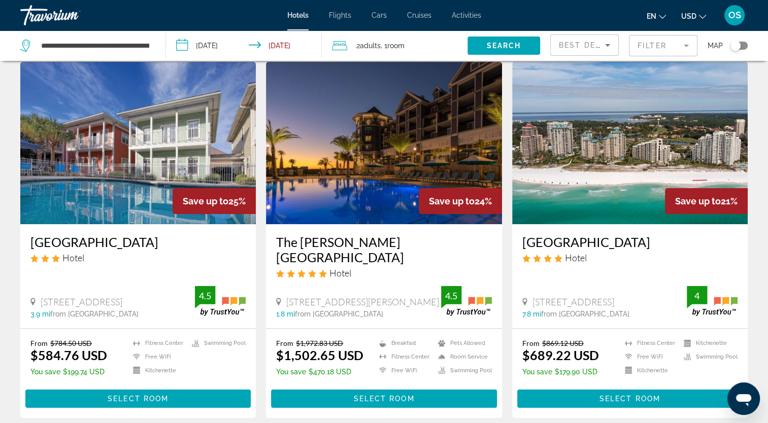
scroll to position [152, 0]
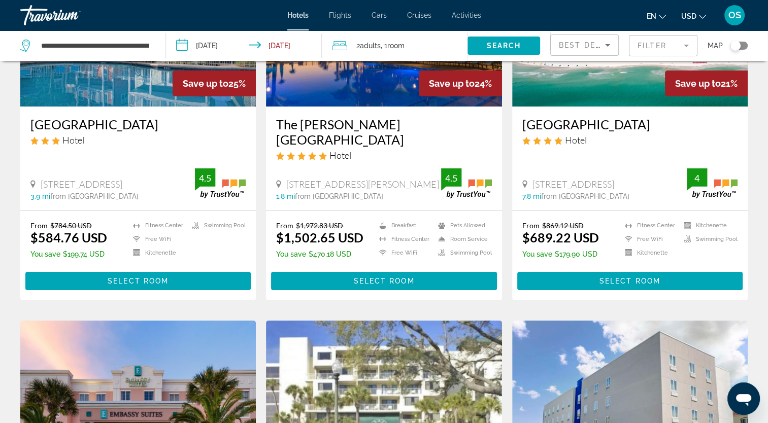
click at [390, 84] on img "Main content" at bounding box center [384, 25] width 236 height 162
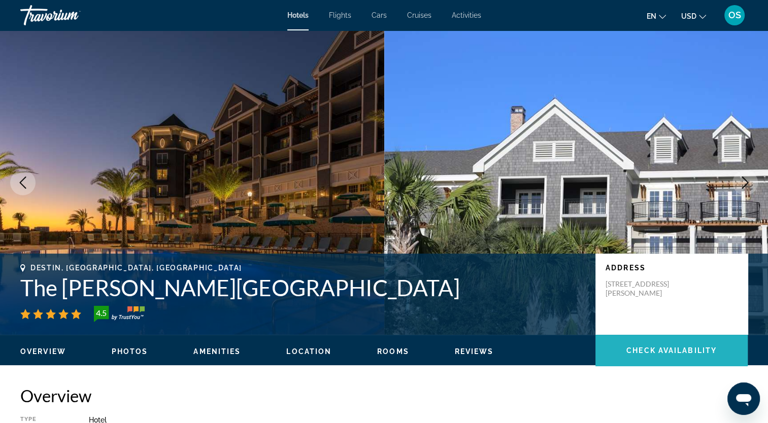
click at [661, 348] on span "Check Availability" at bounding box center [672, 351] width 90 height 8
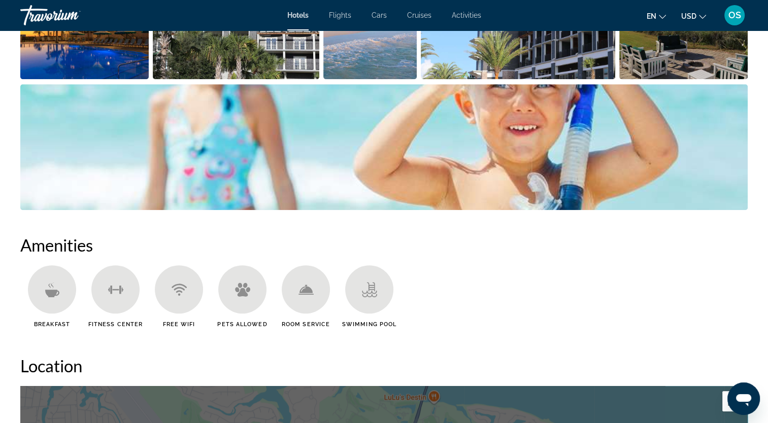
scroll to position [473, 0]
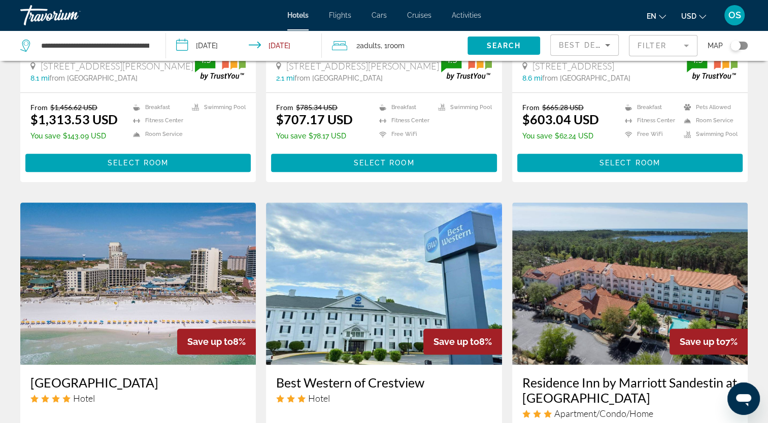
scroll to position [1027, 0]
